Goal: Task Accomplishment & Management: Complete application form

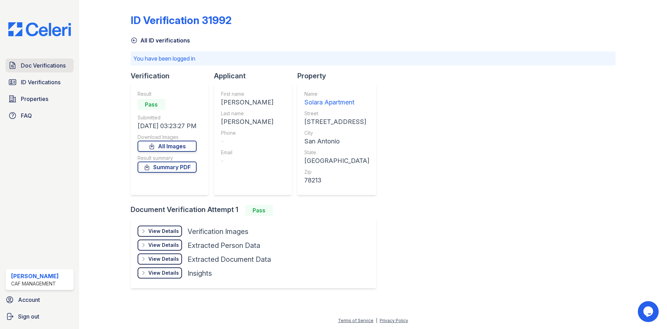
click at [36, 65] on span "Doc Verifications" at bounding box center [43, 65] width 45 height 8
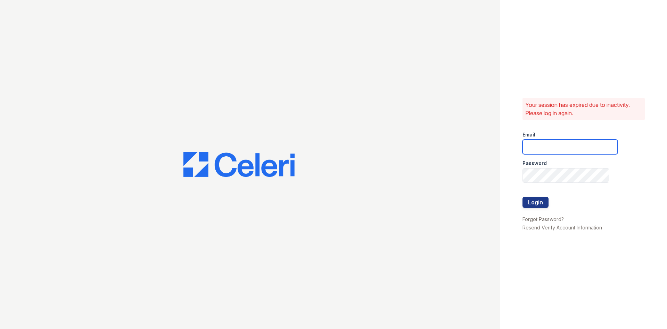
type input "[DOMAIN_NAME][EMAIL_ADDRESS][DOMAIN_NAME]"
click at [531, 198] on button "Login" at bounding box center [536, 201] width 26 height 11
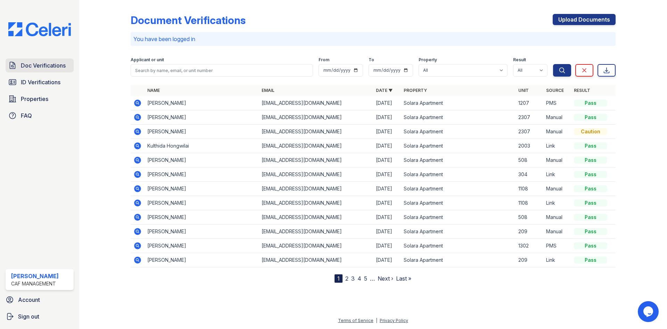
click at [48, 70] on span "Doc Verifications" at bounding box center [43, 65] width 45 height 8
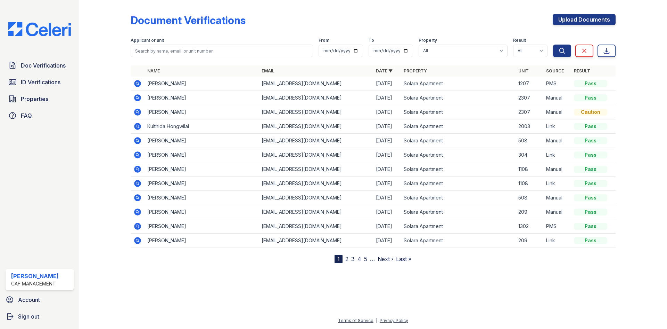
click at [140, 85] on icon at bounding box center [137, 83] width 7 height 7
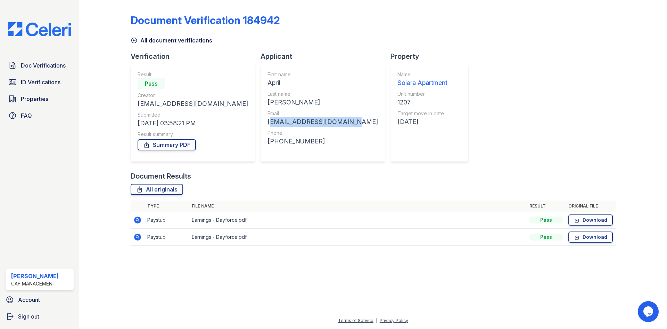
drag, startPoint x: 239, startPoint y: 120, endPoint x: 322, endPoint y: 123, distance: 83.1
click at [322, 123] on div "First name April Last name Miller Email anm2lovely389@gmail.com Phone +12105964…" at bounding box center [323, 112] width 124 height 97
copy div "anm2lovely389@gmail.com"
click at [293, 140] on div "+12105964940" at bounding box center [323, 141] width 111 height 10
drag, startPoint x: 284, startPoint y: 140, endPoint x: 245, endPoint y: 143, distance: 39.4
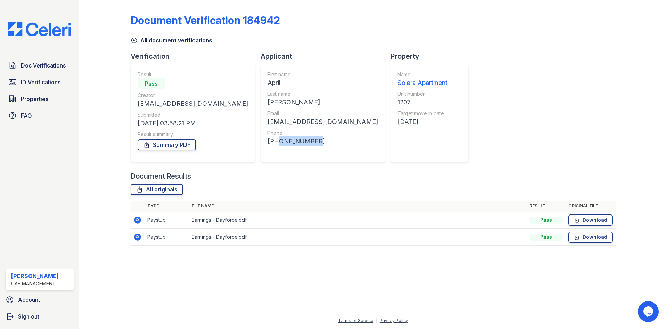
click at [268, 143] on div "+12105964940" at bounding box center [323, 141] width 111 height 10
copy div "2105964940"
click at [44, 62] on span "Doc Verifications" at bounding box center [43, 65] width 45 height 8
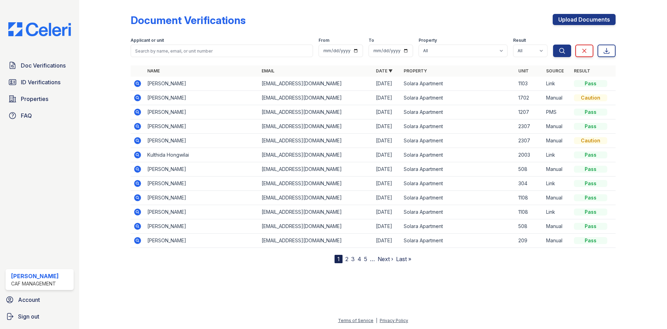
click at [137, 84] on icon at bounding box center [137, 83] width 8 height 8
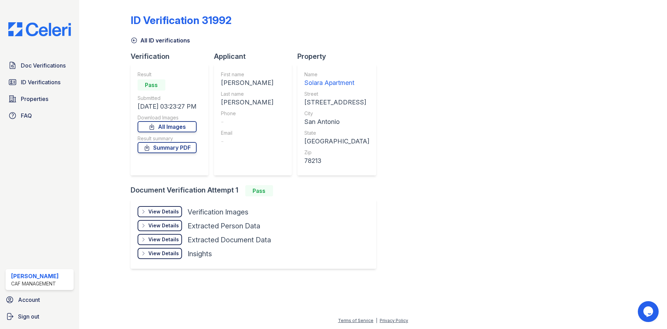
click at [54, 73] on div "Doc Verifications ID Verifications Properties FAQ" at bounding box center [40, 90] width 74 height 64
click at [54, 70] on link "Doc Verifications" at bounding box center [40, 65] width 68 height 14
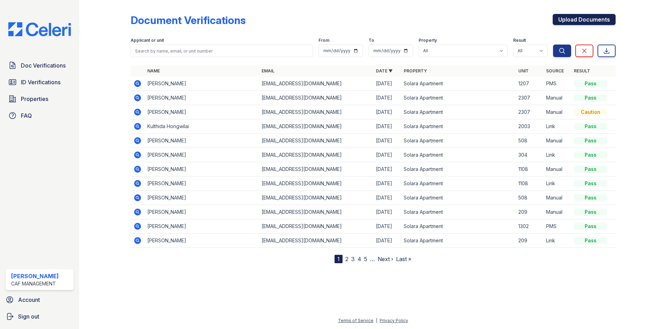
click at [576, 18] on link "Upload Documents" at bounding box center [584, 19] width 63 height 11
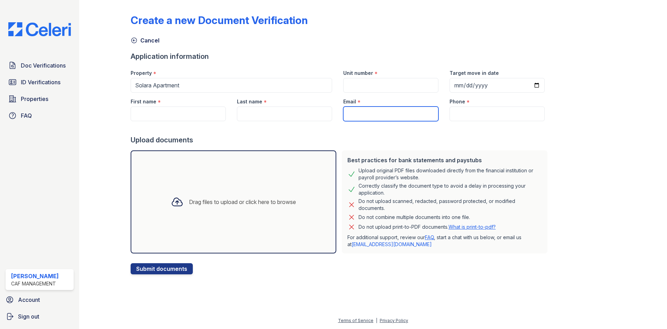
click at [371, 117] on input "Email" at bounding box center [390, 113] width 95 height 15
paste input "[EMAIL_ADDRESS][DOMAIN_NAME]"
type input "[EMAIL_ADDRESS][DOMAIN_NAME]"
click at [357, 88] on input "Unit number" at bounding box center [390, 85] width 95 height 15
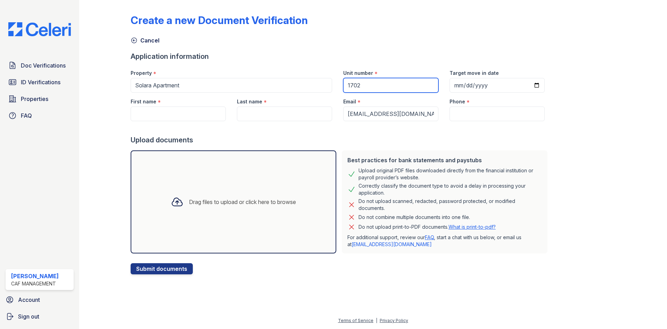
type input "1702"
click at [182, 114] on input "First name" at bounding box center [178, 113] width 95 height 15
type input "April"
click at [250, 119] on input "Last name" at bounding box center [284, 113] width 95 height 15
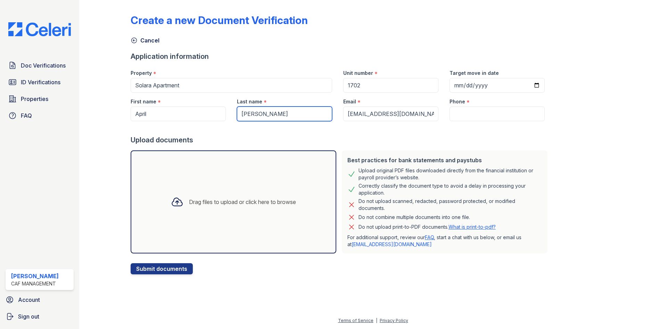
type input "[PERSON_NAME]"
click at [450, 83] on input "Target move in date" at bounding box center [497, 85] width 95 height 15
type input "2025-09-06"
drag, startPoint x: 459, startPoint y: 110, endPoint x: 439, endPoint y: 81, distance: 34.3
click at [459, 110] on input "Phone" at bounding box center [497, 113] width 95 height 15
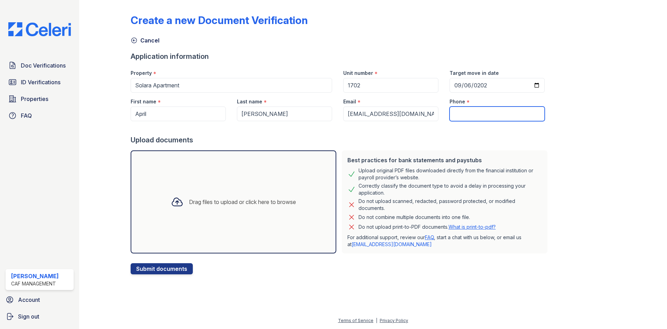
click at [452, 114] on input "Phone" at bounding box center [497, 113] width 95 height 15
paste input "2105964940"
type input "2105964940"
click at [233, 180] on div "Drag files to upload or click here to browse" at bounding box center [234, 201] width 206 height 103
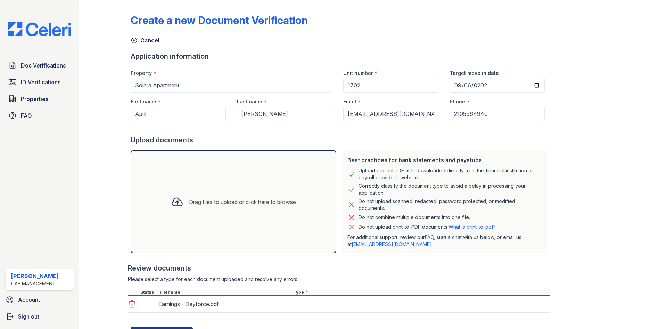
click at [229, 202] on div "Drag files to upload or click here to browse" at bounding box center [242, 201] width 107 height 8
click at [222, 190] on div "Drag files to upload or click here to browse" at bounding box center [233, 202] width 136 height 24
click at [237, 197] on div "Drag files to upload or click here to browse" at bounding box center [233, 202] width 136 height 24
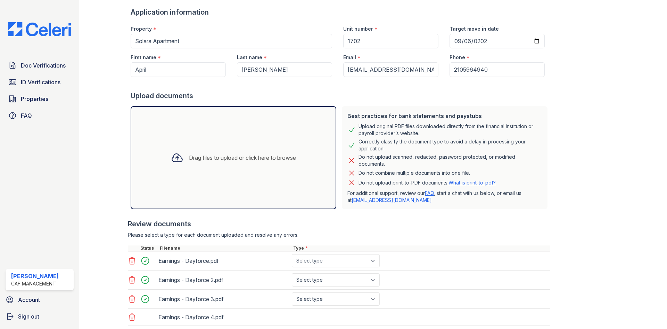
scroll to position [90, 0]
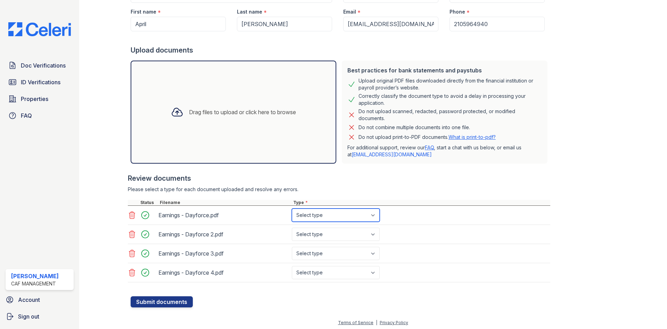
click at [322, 221] on select "Select type Paystub Bank Statement Offer Letter Tax Documents Benefit Award Let…" at bounding box center [336, 214] width 88 height 13
select select "paystub"
click at [292, 208] on select "Select type Paystub Bank Statement Offer Letter Tax Documents Benefit Award Let…" at bounding box center [336, 214] width 88 height 13
click at [320, 233] on select "Select type Paystub Bank Statement Offer Letter Tax Documents Benefit Award Let…" at bounding box center [336, 233] width 88 height 13
select select "paystub"
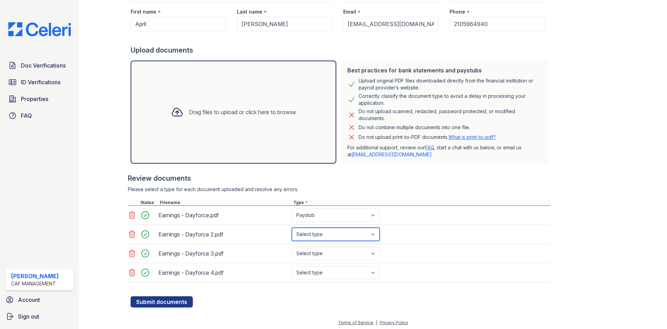
click at [292, 227] on select "Select type Paystub Bank Statement Offer Letter Tax Documents Benefit Award Let…" at bounding box center [336, 233] width 88 height 13
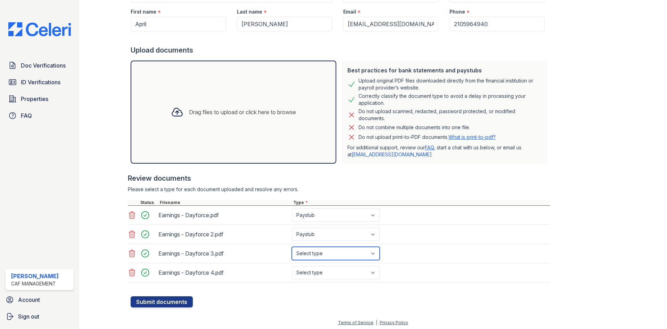
click at [318, 255] on select "Select type Paystub Bank Statement Offer Letter Tax Documents Benefit Award Let…" at bounding box center [336, 252] width 88 height 13
select select "paystub"
click at [292, 246] on select "Select type Paystub Bank Statement Offer Letter Tax Documents Benefit Award Let…" at bounding box center [336, 252] width 88 height 13
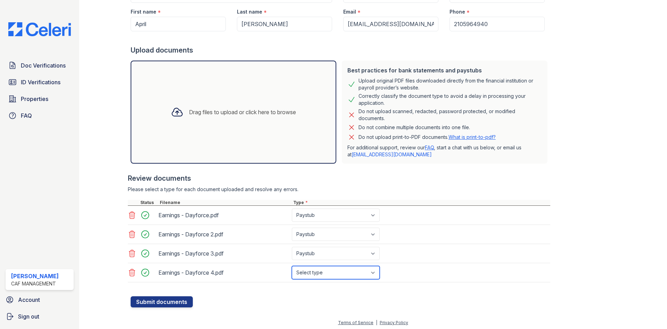
click at [322, 276] on select "Select type Paystub Bank Statement Offer Letter Tax Documents Benefit Award Let…" at bounding box center [336, 272] width 88 height 13
select select "paystub"
click at [292, 266] on select "Select type Paystub Bank Statement Offer Letter Tax Documents Benefit Award Let…" at bounding box center [336, 272] width 88 height 13
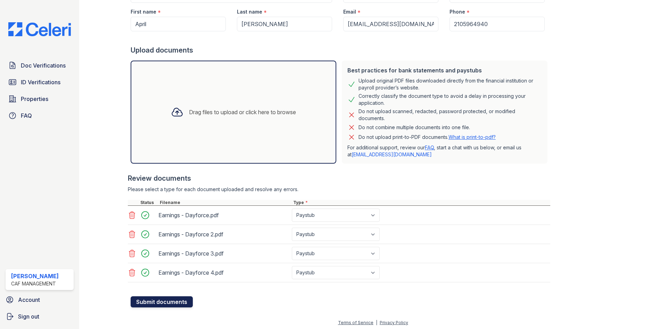
click at [171, 302] on button "Submit documents" at bounding box center [162, 301] width 62 height 11
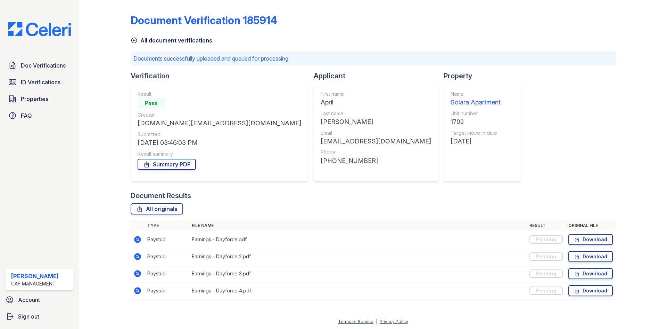
click at [48, 55] on div "Doc Verifications ID Verifications Properties FAQ Heather Almquist CAF Manageme…" at bounding box center [39, 164] width 79 height 329
click at [46, 62] on span "Doc Verifications" at bounding box center [43, 65] width 45 height 8
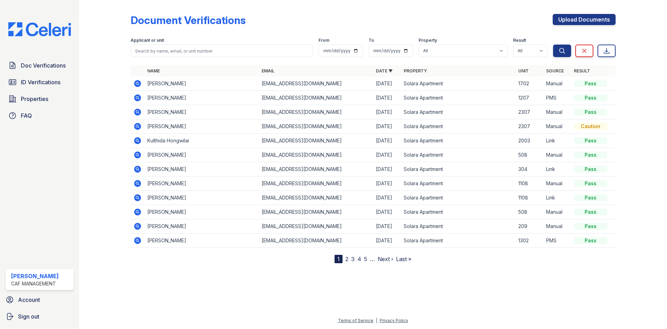
click at [137, 83] on icon at bounding box center [137, 83] width 2 height 2
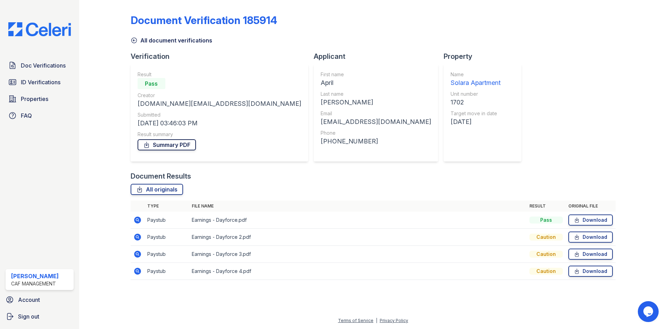
click at [170, 143] on link "Summary PDF" at bounding box center [167, 144] width 58 height 11
click at [46, 85] on span "ID Verifications" at bounding box center [41, 82] width 40 height 8
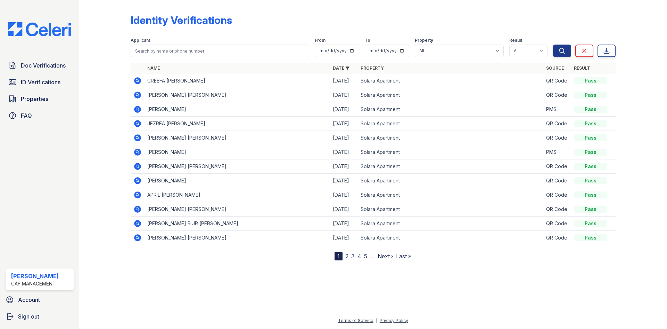
click at [136, 150] on icon at bounding box center [137, 151] width 7 height 7
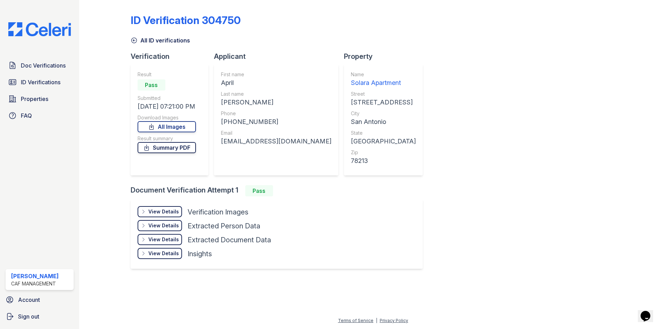
click at [171, 146] on link "Summary PDF" at bounding box center [167, 147] width 58 height 11
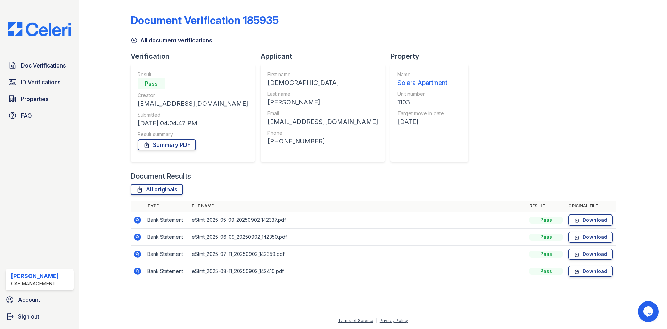
click at [139, 220] on icon at bounding box center [137, 219] width 7 height 7
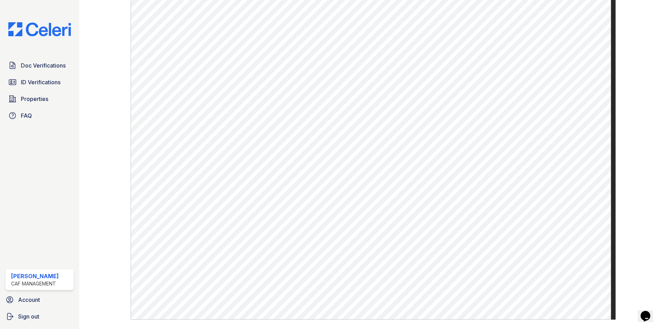
scroll to position [348, 0]
click at [34, 64] on span "Doc Verifications" at bounding box center [43, 65] width 45 height 8
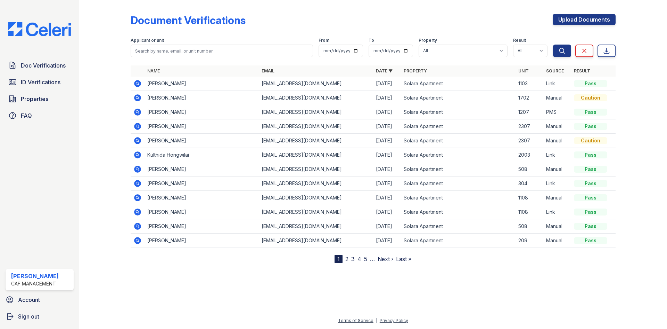
click at [140, 82] on icon at bounding box center [137, 83] width 7 height 7
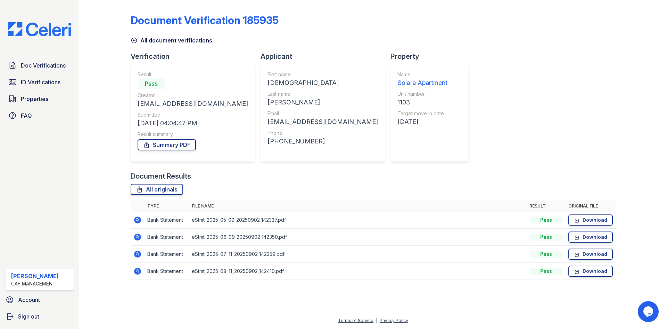
click at [139, 238] on icon at bounding box center [137, 237] width 8 height 8
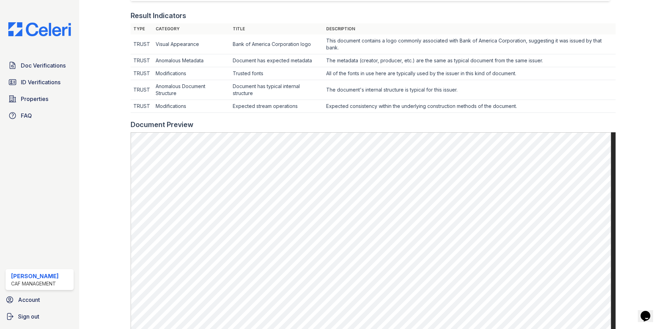
scroll to position [174, 0]
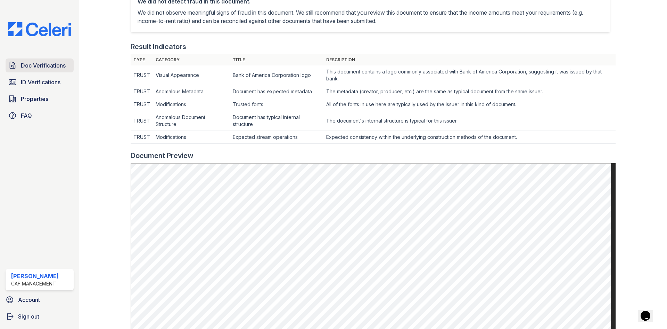
click at [29, 64] on span "Doc Verifications" at bounding box center [43, 65] width 45 height 8
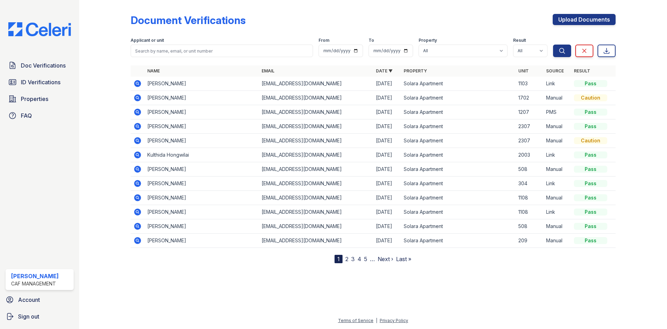
click at [138, 82] on icon at bounding box center [137, 83] width 2 height 2
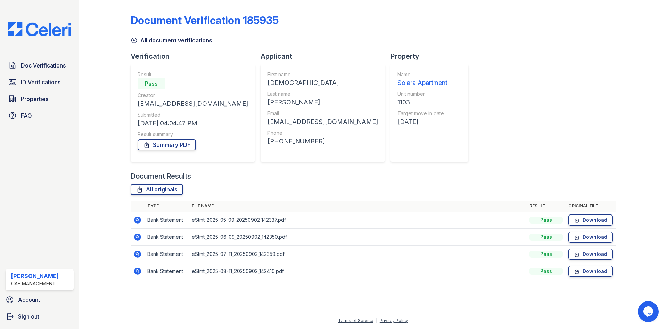
click at [136, 254] on icon at bounding box center [137, 253] width 7 height 7
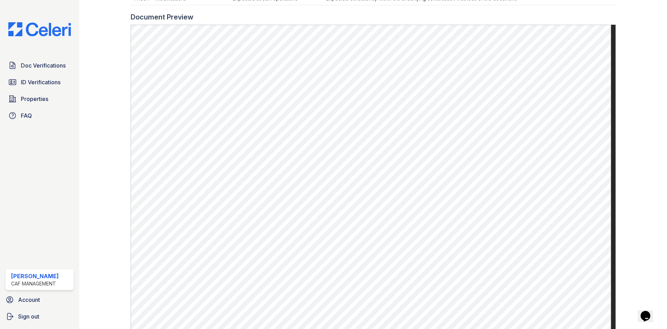
scroll to position [313, 0]
click at [43, 68] on span "Doc Verifications" at bounding box center [43, 65] width 45 height 8
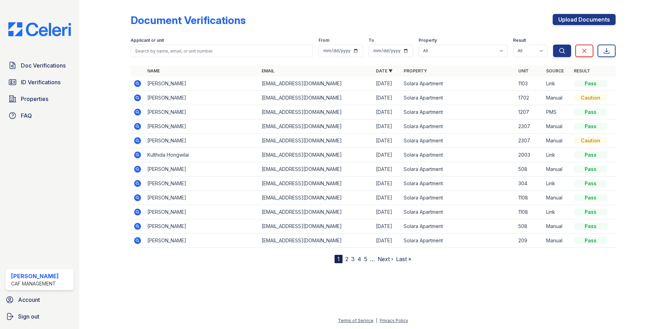
click at [145, 78] on td "[PERSON_NAME]" at bounding box center [202, 83] width 114 height 14
click at [139, 82] on icon at bounding box center [137, 83] width 7 height 7
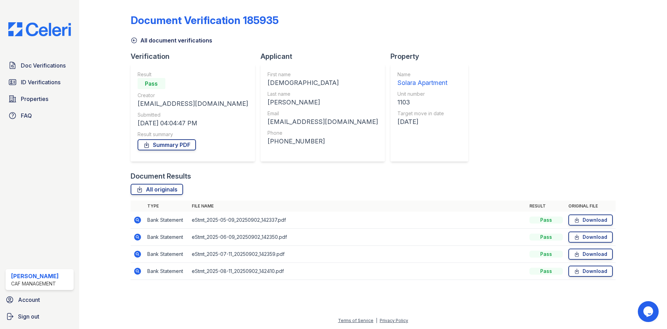
click at [137, 271] on icon at bounding box center [137, 270] width 2 height 2
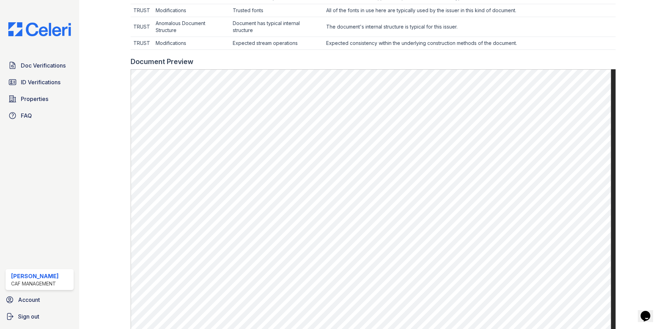
scroll to position [348, 0]
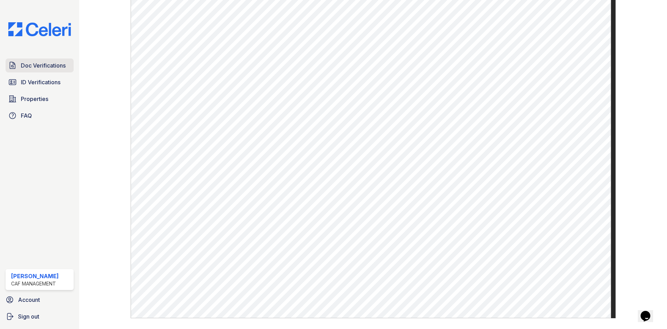
click at [43, 65] on span "Doc Verifications" at bounding box center [43, 65] width 45 height 8
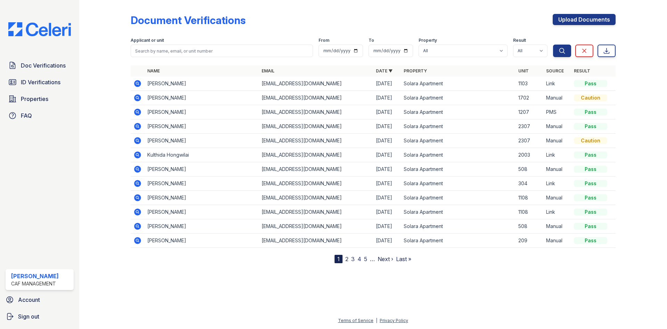
click at [138, 82] on icon at bounding box center [137, 83] width 8 height 8
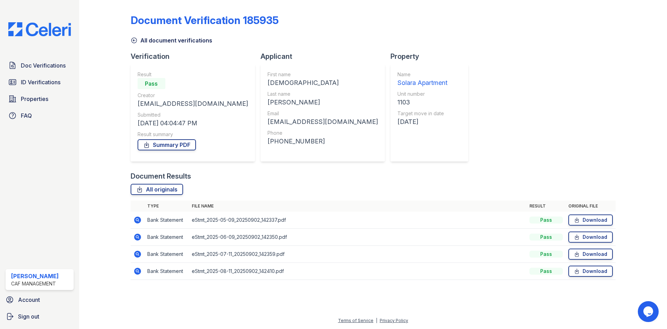
click at [137, 221] on icon at bounding box center [137, 219] width 7 height 7
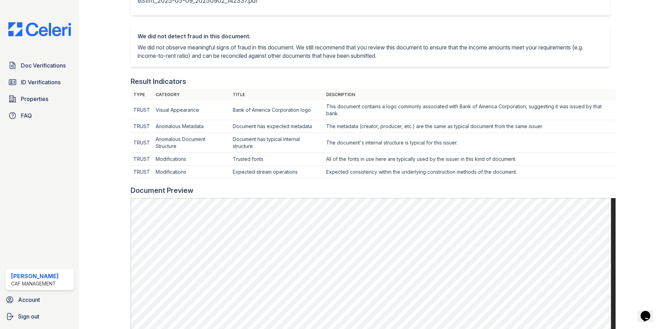
scroll to position [278, 0]
